Goal: Task Accomplishment & Management: Use online tool/utility

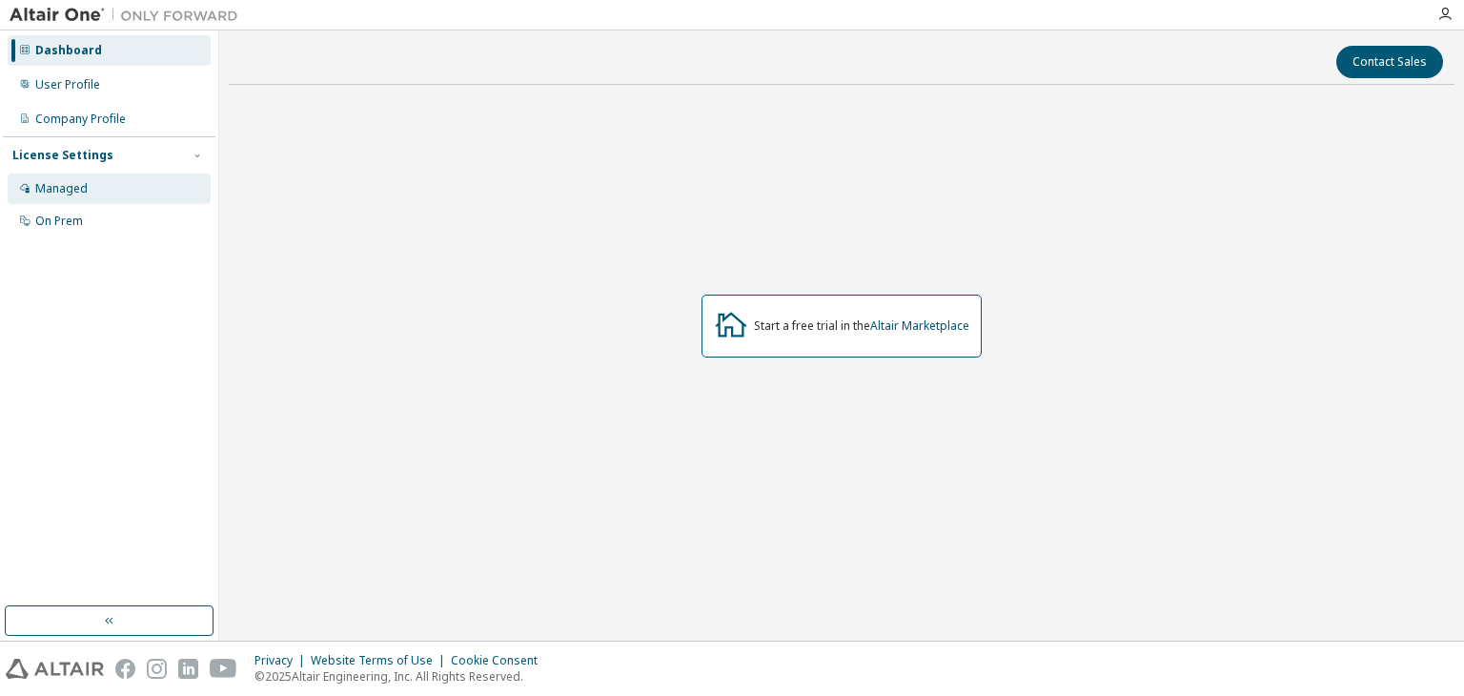
click at [111, 192] on div "Managed" at bounding box center [109, 188] width 203 height 30
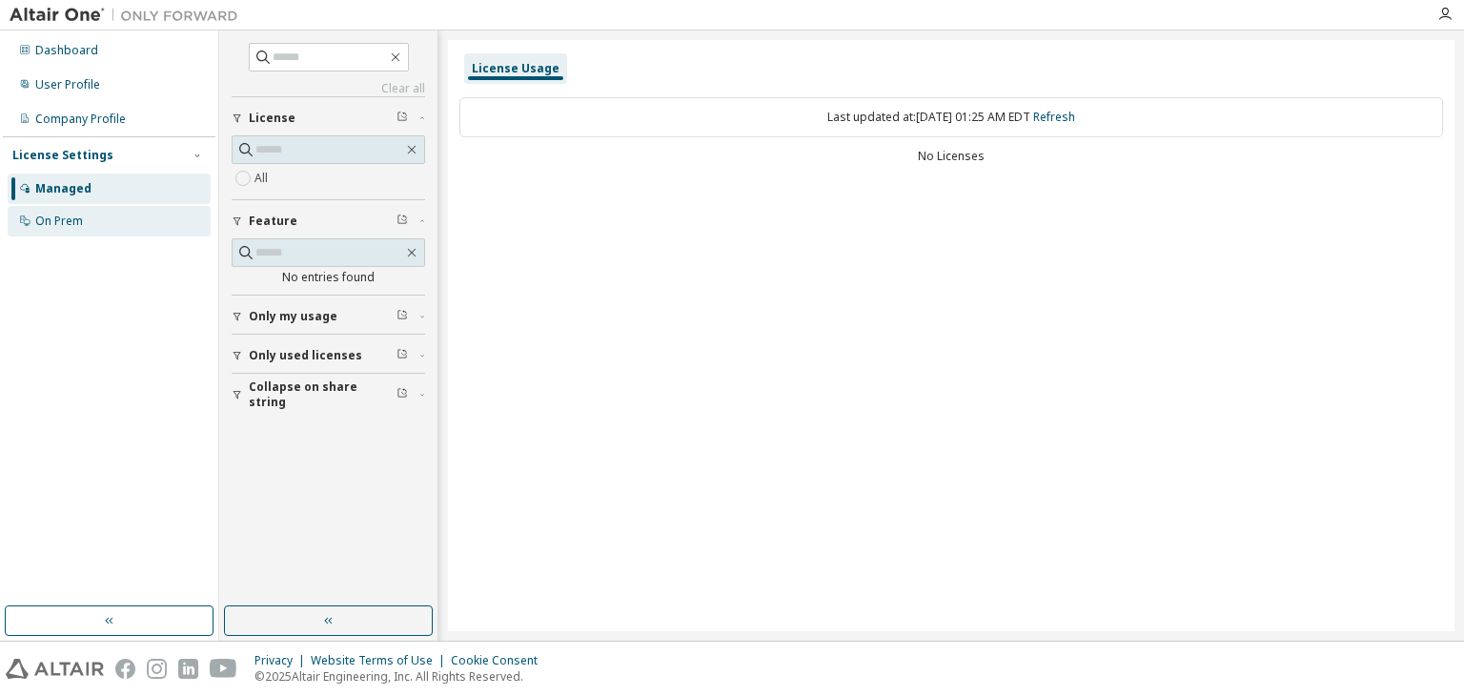
click at [130, 212] on div "On Prem" at bounding box center [109, 221] width 203 height 30
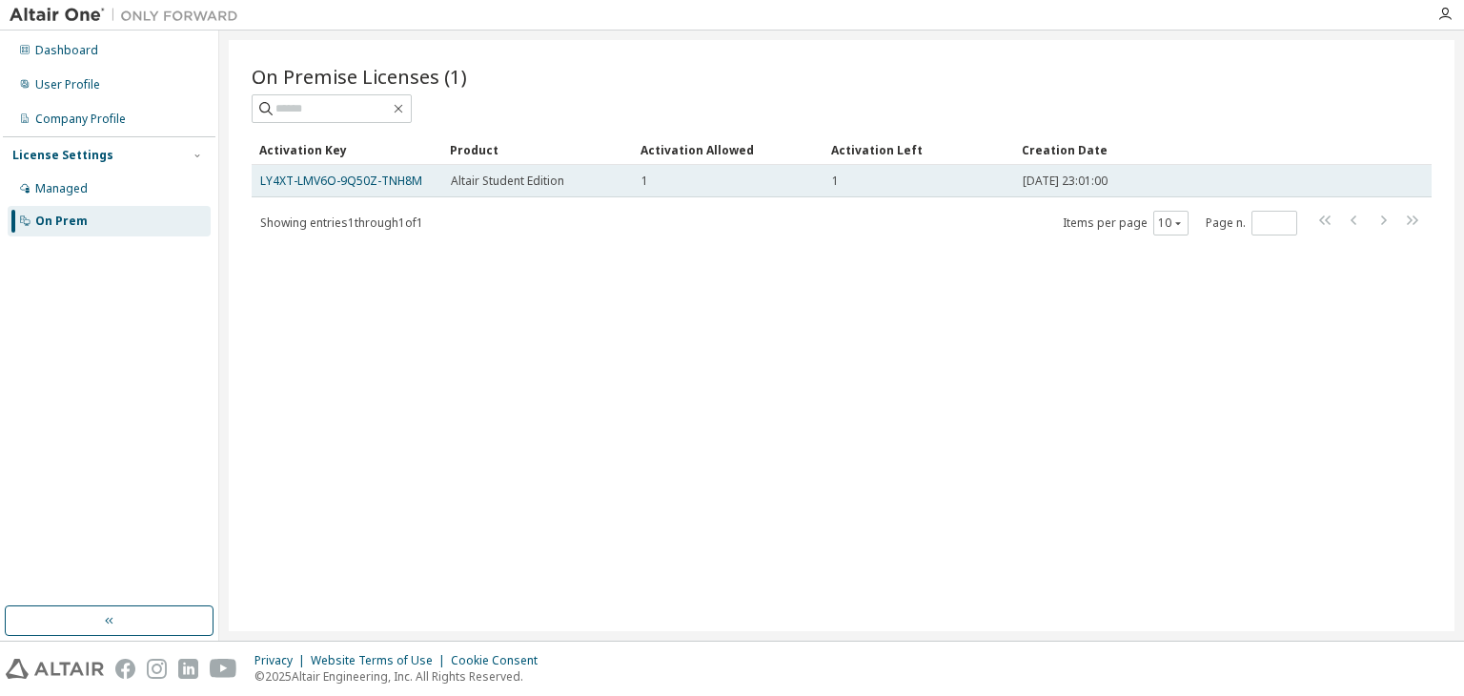
click at [338, 188] on td "LY4XT-LMV6O-9Q50Z-TNH8M" at bounding box center [347, 181] width 191 height 32
click at [338, 182] on link "LY4XT-LMV6O-9Q50Z-TNH8M" at bounding box center [341, 180] width 162 height 16
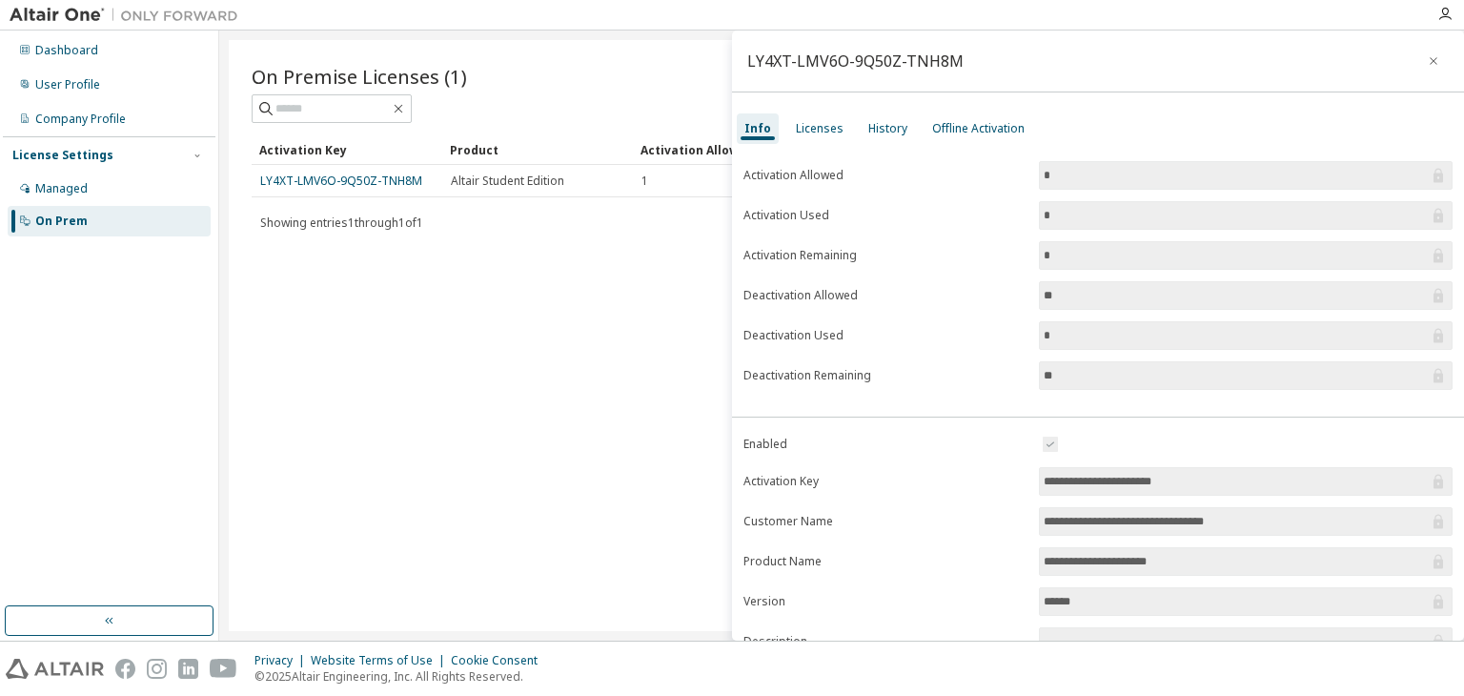
drag, startPoint x: 1171, startPoint y: 217, endPoint x: 1101, endPoint y: 228, distance: 70.3
click at [1101, 228] on span "*" at bounding box center [1246, 215] width 414 height 29
click at [319, 378] on div "On Premise Licenses (1) Clear Load Save Save As Field Operator Value Select fil…" at bounding box center [841, 335] width 1225 height 591
